Goal: Information Seeking & Learning: Learn about a topic

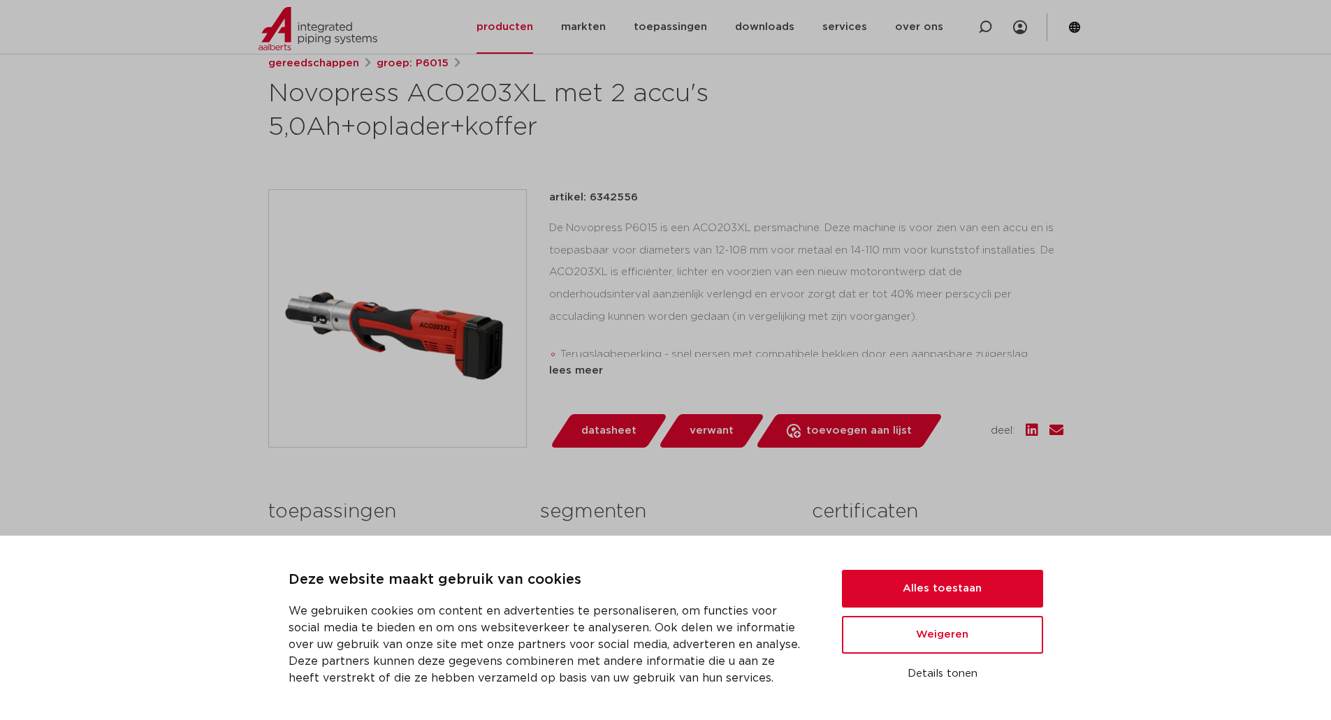
scroll to position [279, 0]
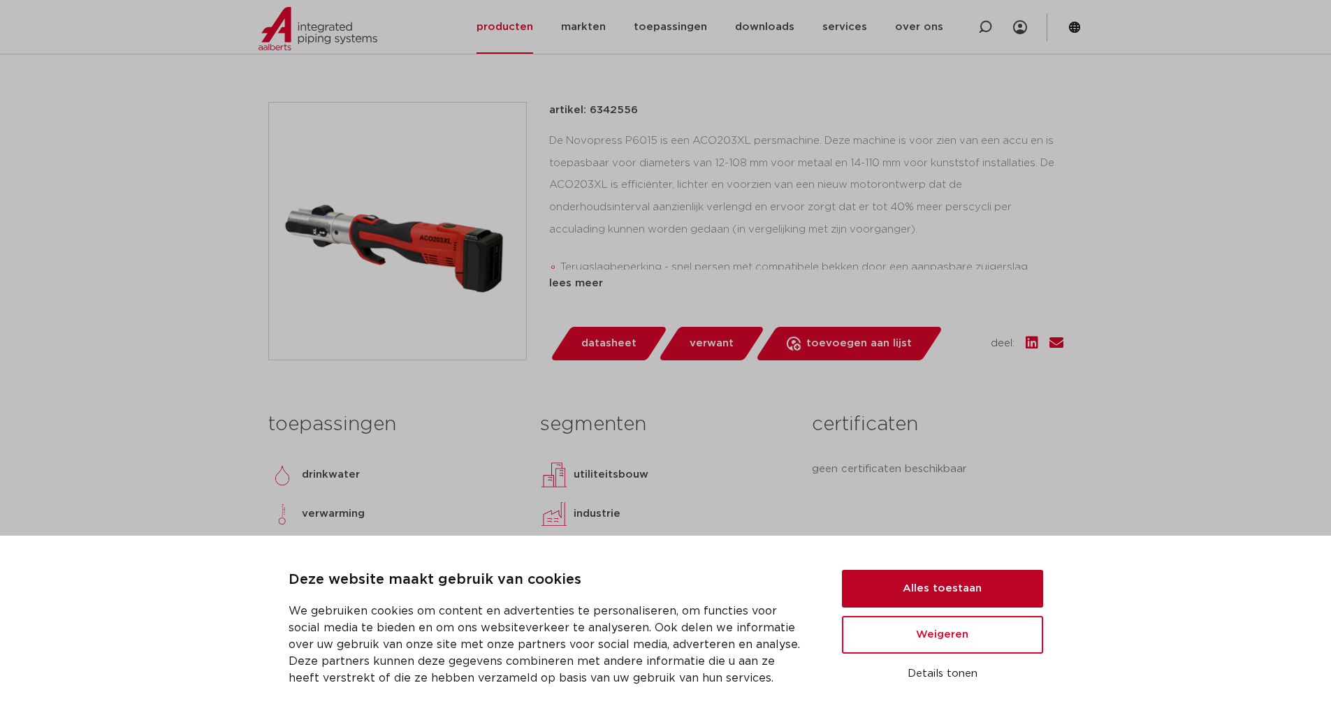
click at [911, 597] on button "Alles toestaan" at bounding box center [942, 589] width 201 height 38
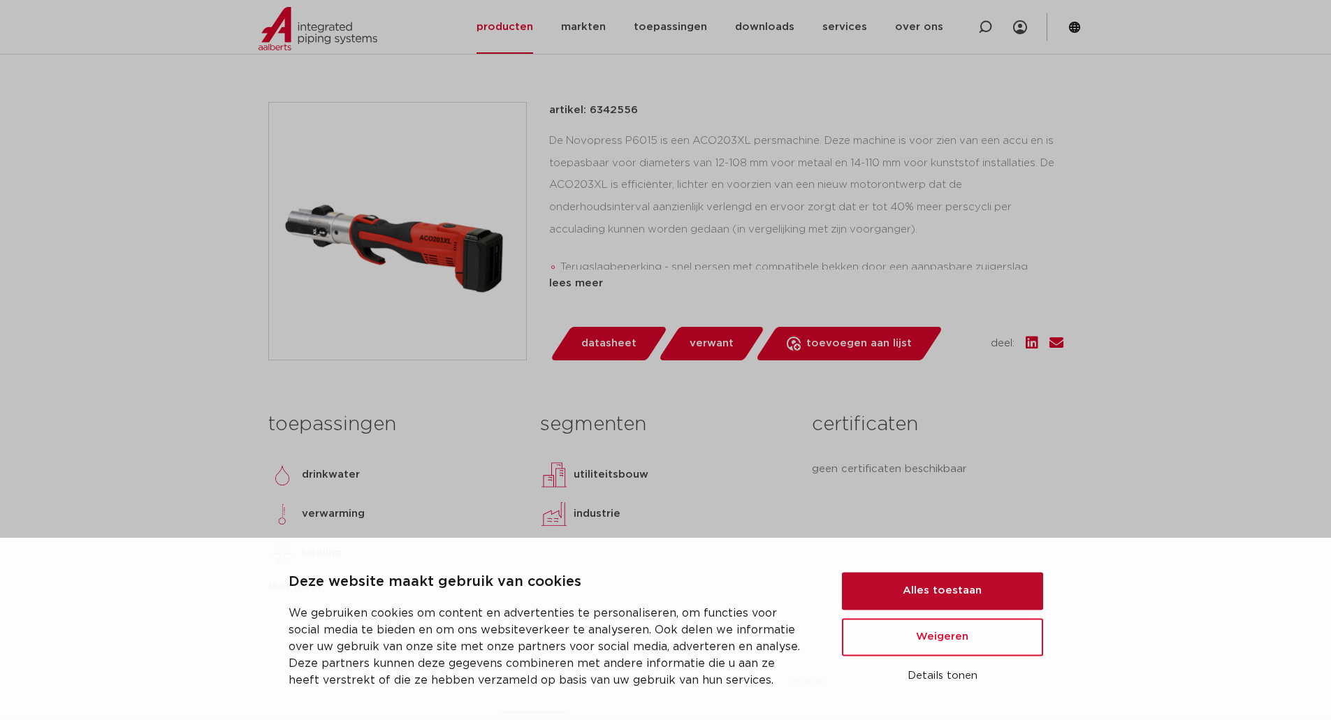
scroll to position [0, 0]
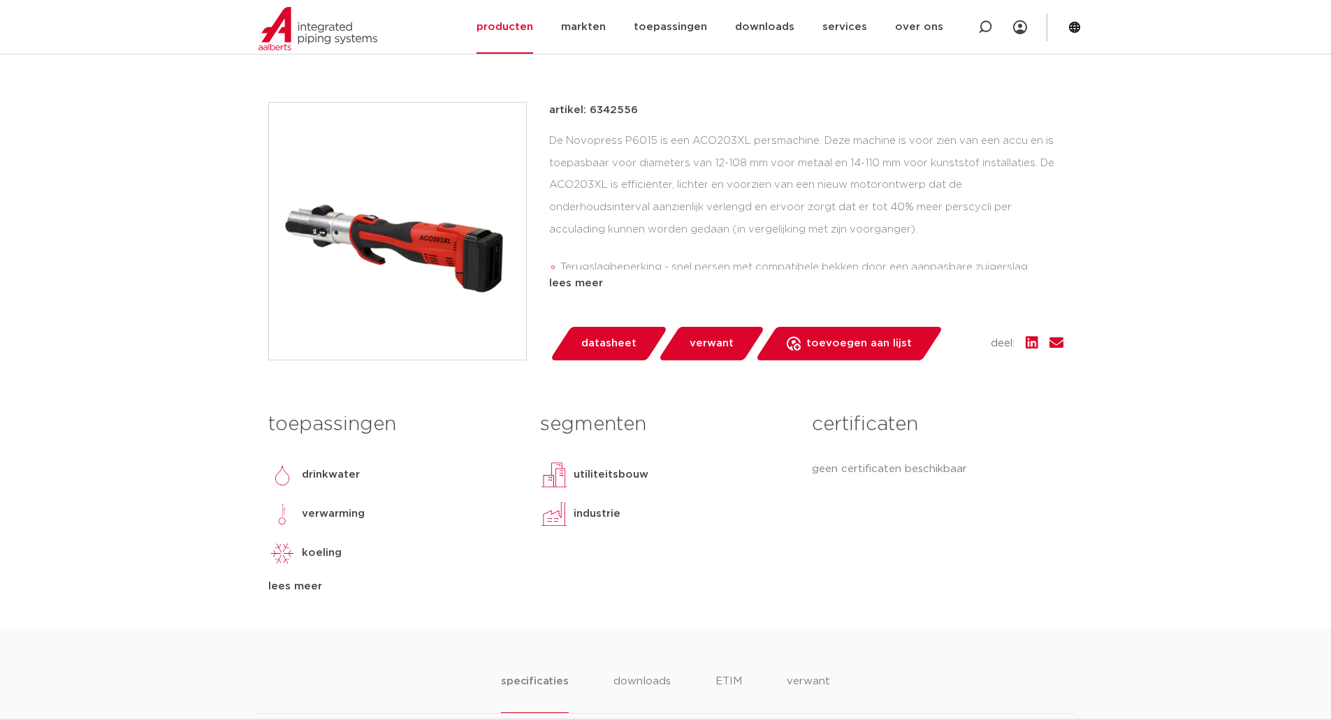
drag, startPoint x: 624, startPoint y: 203, endPoint x: 1134, endPoint y: 221, distance: 510.9
drag, startPoint x: 566, startPoint y: 226, endPoint x: 857, endPoint y: 239, distance: 291.6
click at [857, 239] on div "De Novopress P6015 is een ACO203XL persmachine. Deze machine is voor zien van e…" at bounding box center [806, 200] width 514 height 140
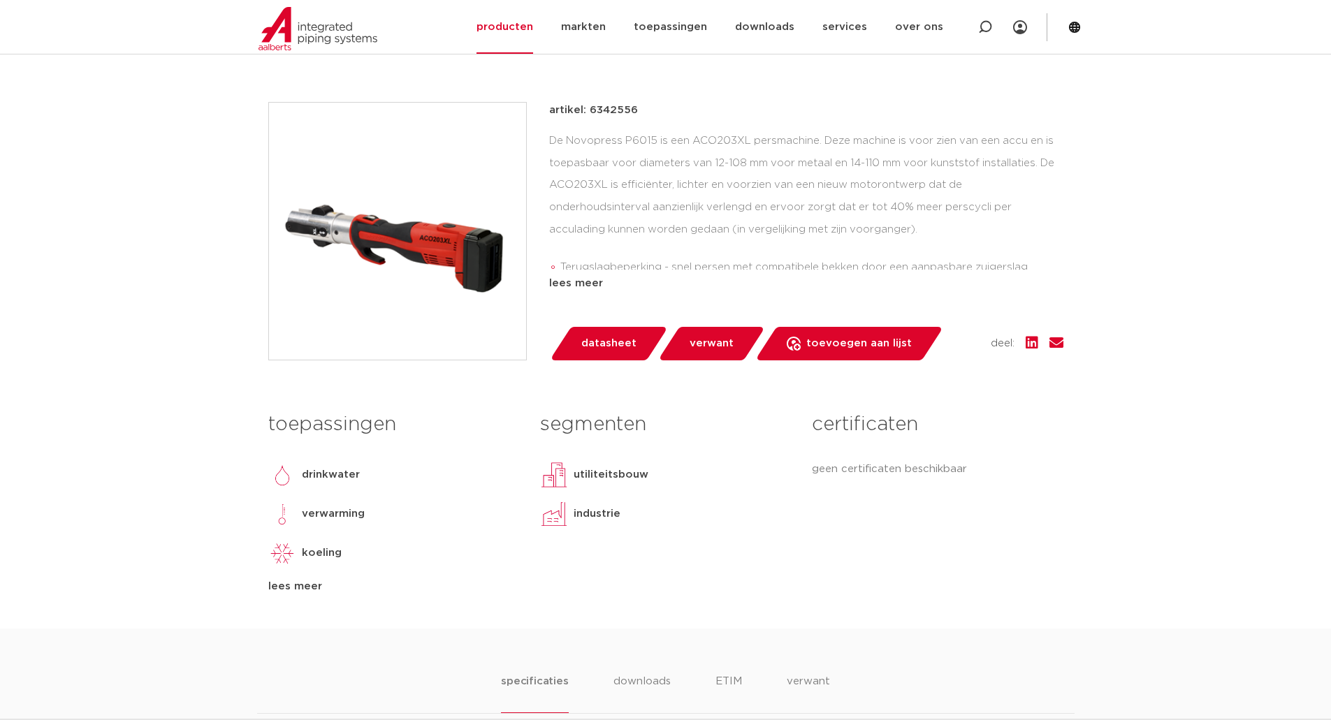
click at [857, 239] on div "De Novopress P6015 is een ACO203XL persmachine. Deze machine is voor zien van e…" at bounding box center [806, 200] width 514 height 140
click at [557, 282] on div "lees meer" at bounding box center [806, 283] width 514 height 17
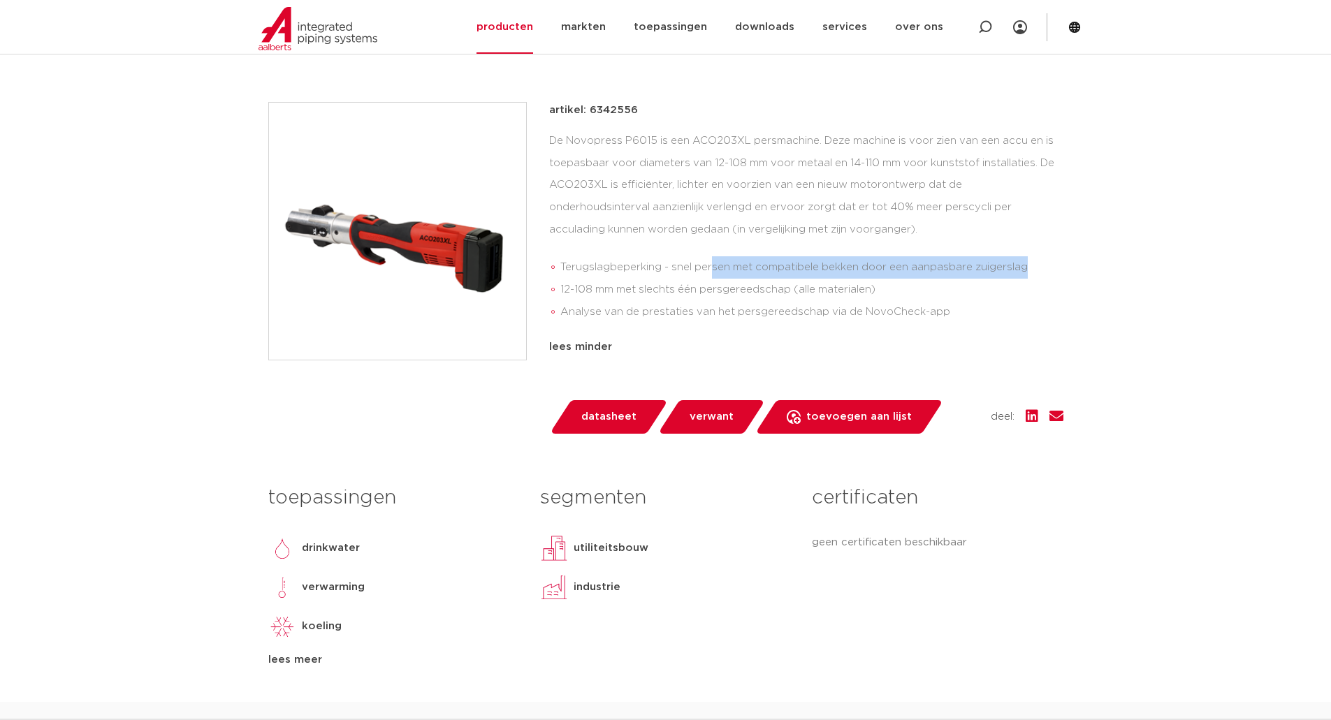
drag, startPoint x: 712, startPoint y: 269, endPoint x: 1028, endPoint y: 272, distance: 315.1
click at [1028, 272] on li "Terugslagbeperking - snel persen met compatibele bekken door een aanpasbare zui…" at bounding box center [811, 267] width 503 height 22
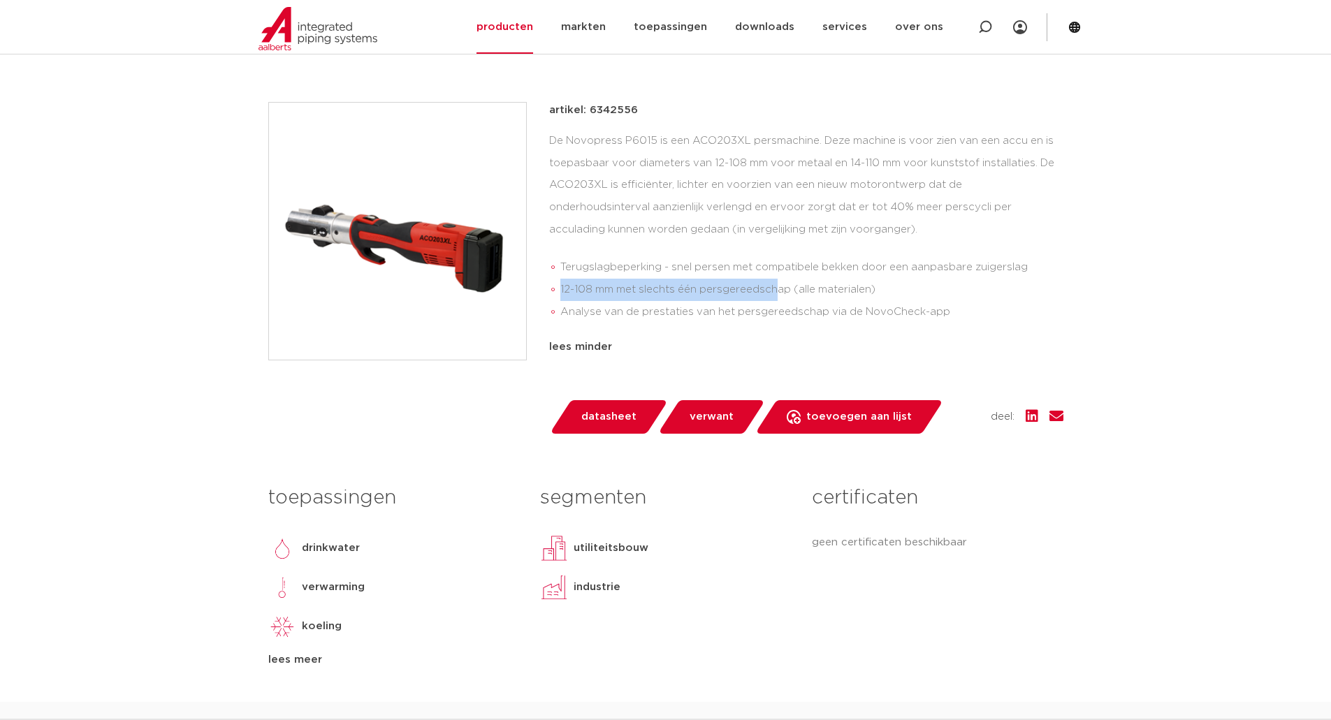
drag, startPoint x: 560, startPoint y: 287, endPoint x: 777, endPoint y: 292, distance: 216.6
click at [777, 292] on li "12-108 mm met slechts één persgereedschap (alle materialen)" at bounding box center [811, 290] width 503 height 22
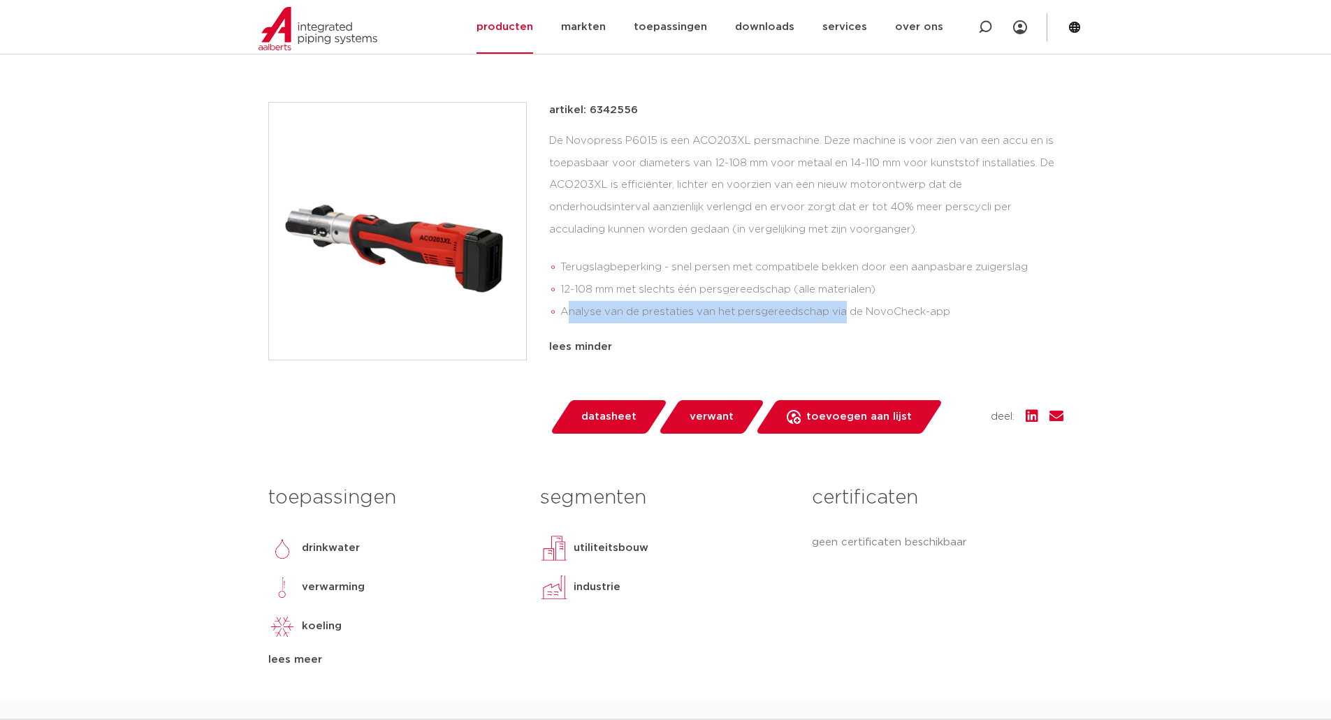
drag, startPoint x: 566, startPoint y: 314, endPoint x: 842, endPoint y: 315, distance: 276.6
click at [842, 315] on li "Analyse van de prestaties van het persgereedschap via de NovoCheck-app" at bounding box center [811, 312] width 503 height 22
drag, startPoint x: 576, startPoint y: 312, endPoint x: 914, endPoint y: 319, distance: 337.4
click at [914, 319] on li "Analyse van de prestaties van het persgereedschap via de NovoCheck-app" at bounding box center [811, 312] width 503 height 22
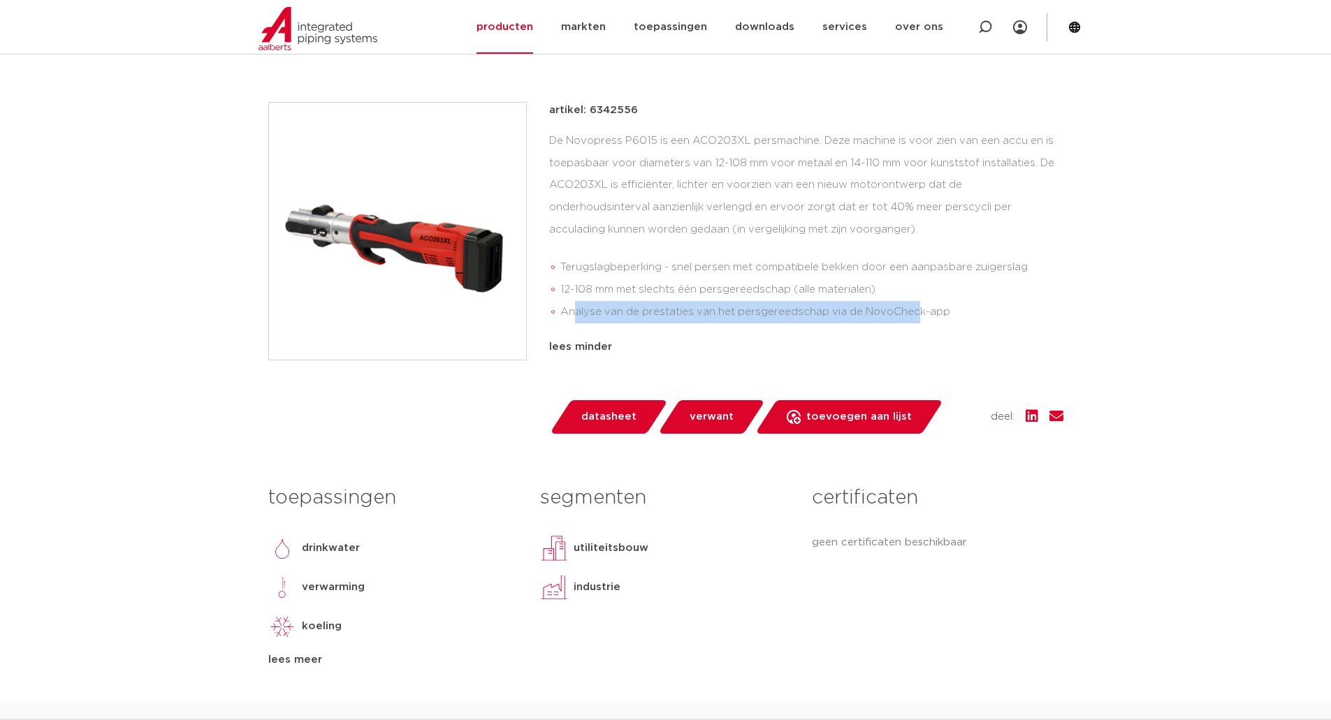
click at [914, 319] on li "Analyse van de prestaties van het persgereedschap via de NovoCheck-app" at bounding box center [811, 312] width 503 height 22
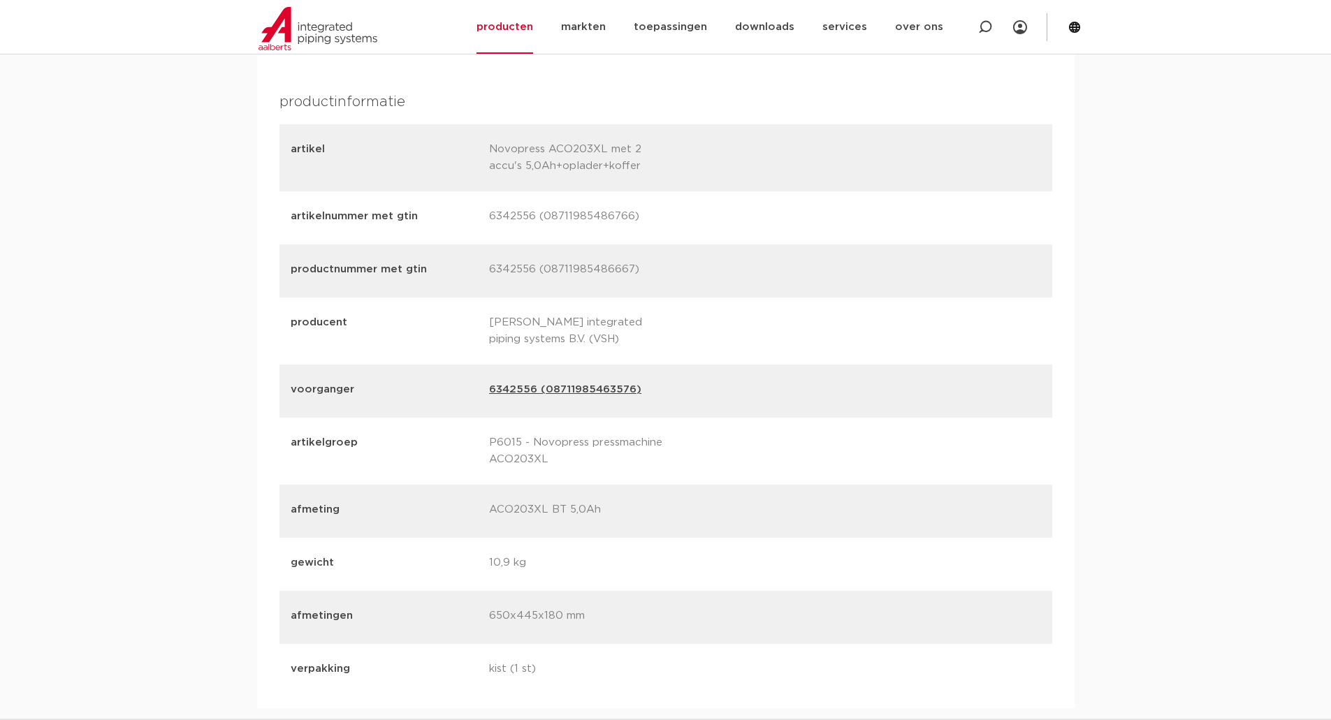
scroll to position [1676, 0]
